Goal: Complete application form: Fill out and submit a form for a specific purpose

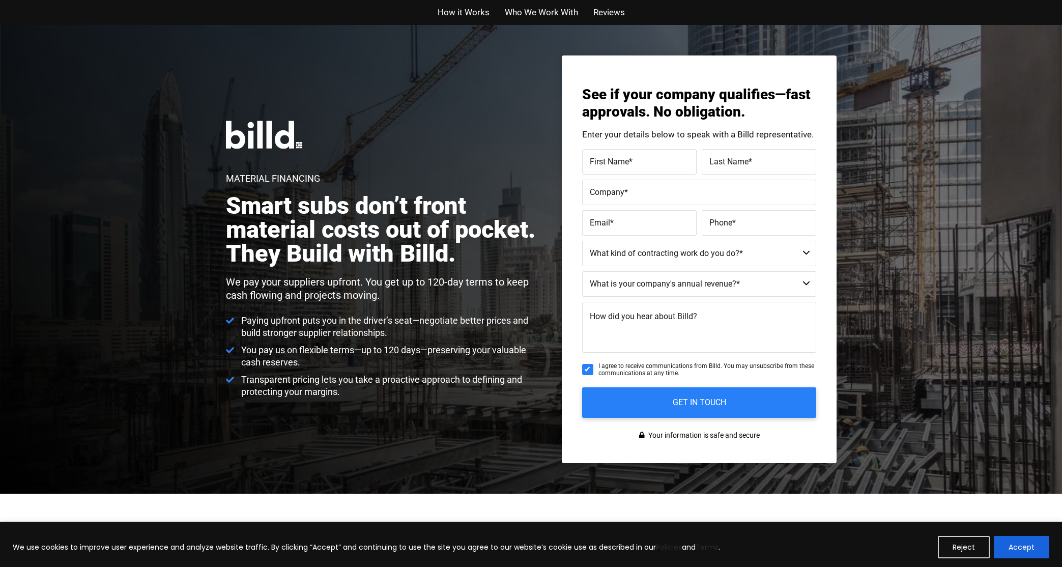
click at [606, 164] on span "First Name" at bounding box center [609, 162] width 39 height 10
click at [606, 164] on input "First Name *" at bounding box center [639, 161] width 115 height 25
click at [603, 168] on input "First Name *" at bounding box center [639, 161] width 115 height 25
type input "daniel"
type input "vazquez"
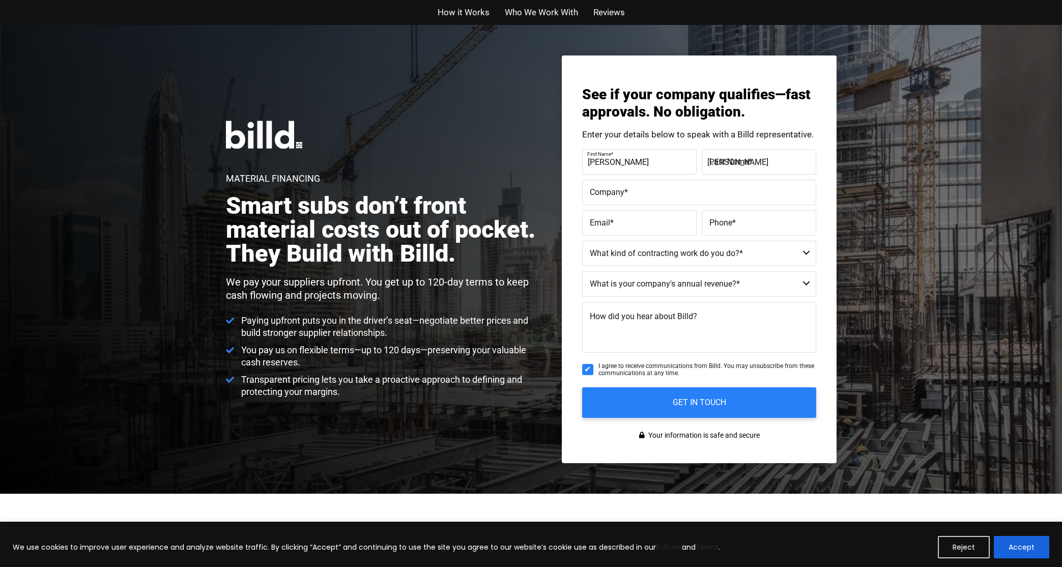
type input "AOM EVENTS MIAMI LOS ANGELES, LLC"
type input "danvmiami@gmail.com"
type input "(305) 814-5441"
click at [628, 258] on select "Residential - Our Services Do Not Apply Not a Contractor Commercial and Residen…" at bounding box center [699, 253] width 234 height 25
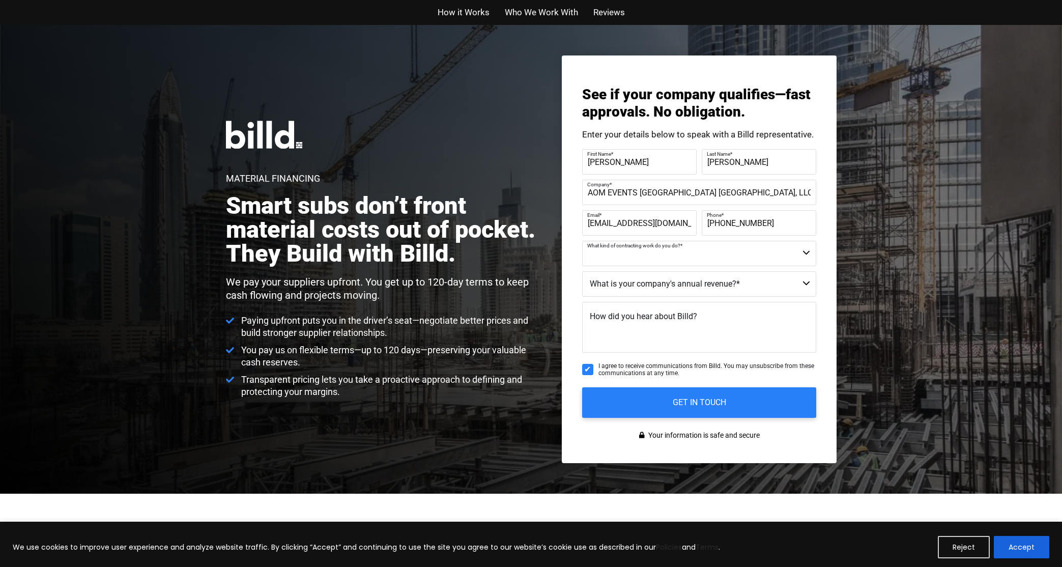
select select "Commercial"
click at [582, 241] on select "Residential - Our Services Do Not Apply Not a Contractor Commercial and Residen…" at bounding box center [699, 253] width 234 height 25
click at [626, 280] on select "Less than $1M $1M - $2M $2M - $4M $4M - $8M $8M - $25M $25M - $40M $40M +" at bounding box center [699, 283] width 234 height 25
select select "$1M - $2M"
click at [582, 271] on select "Less than $1M $1M - $2M $2M - $4M $4M - $8M $8M - $25M $25M - $40M $40M +" at bounding box center [699, 283] width 234 height 25
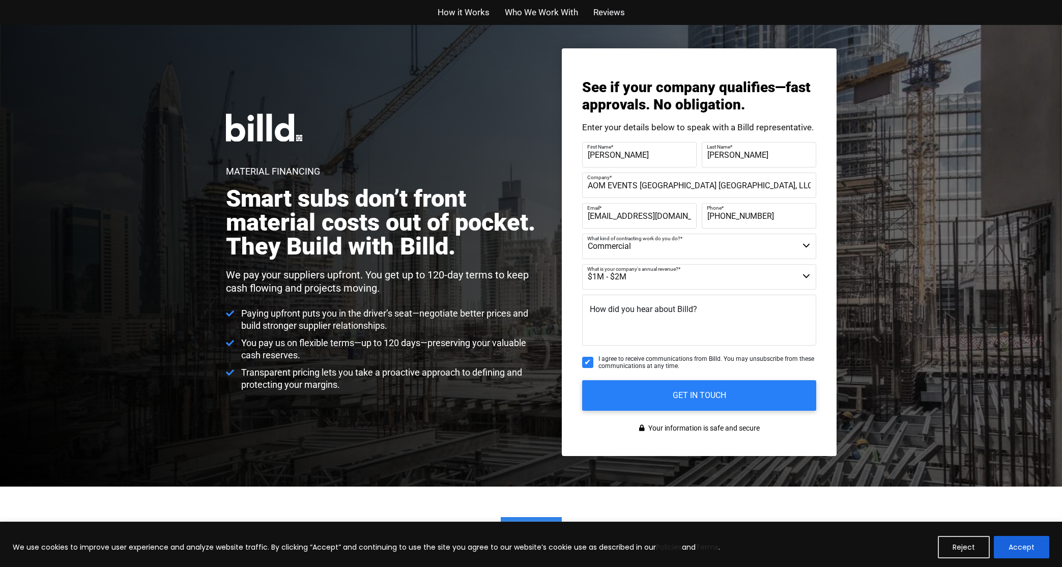
scroll to position [16, 0]
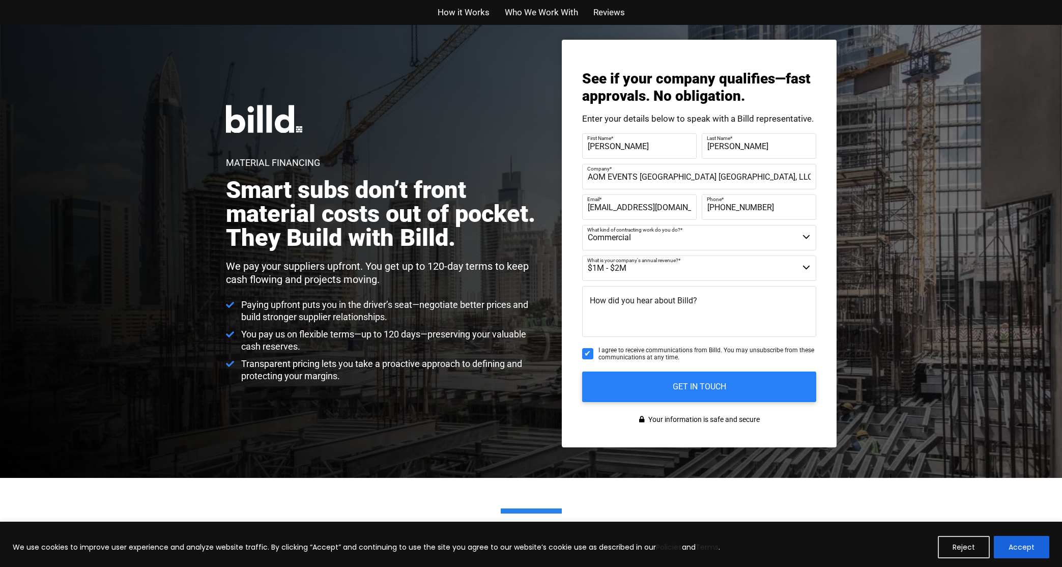
click at [626, 308] on textarea "How did you hear about Billd?" at bounding box center [699, 311] width 234 height 51
